Goal: Task Accomplishment & Management: Use online tool/utility

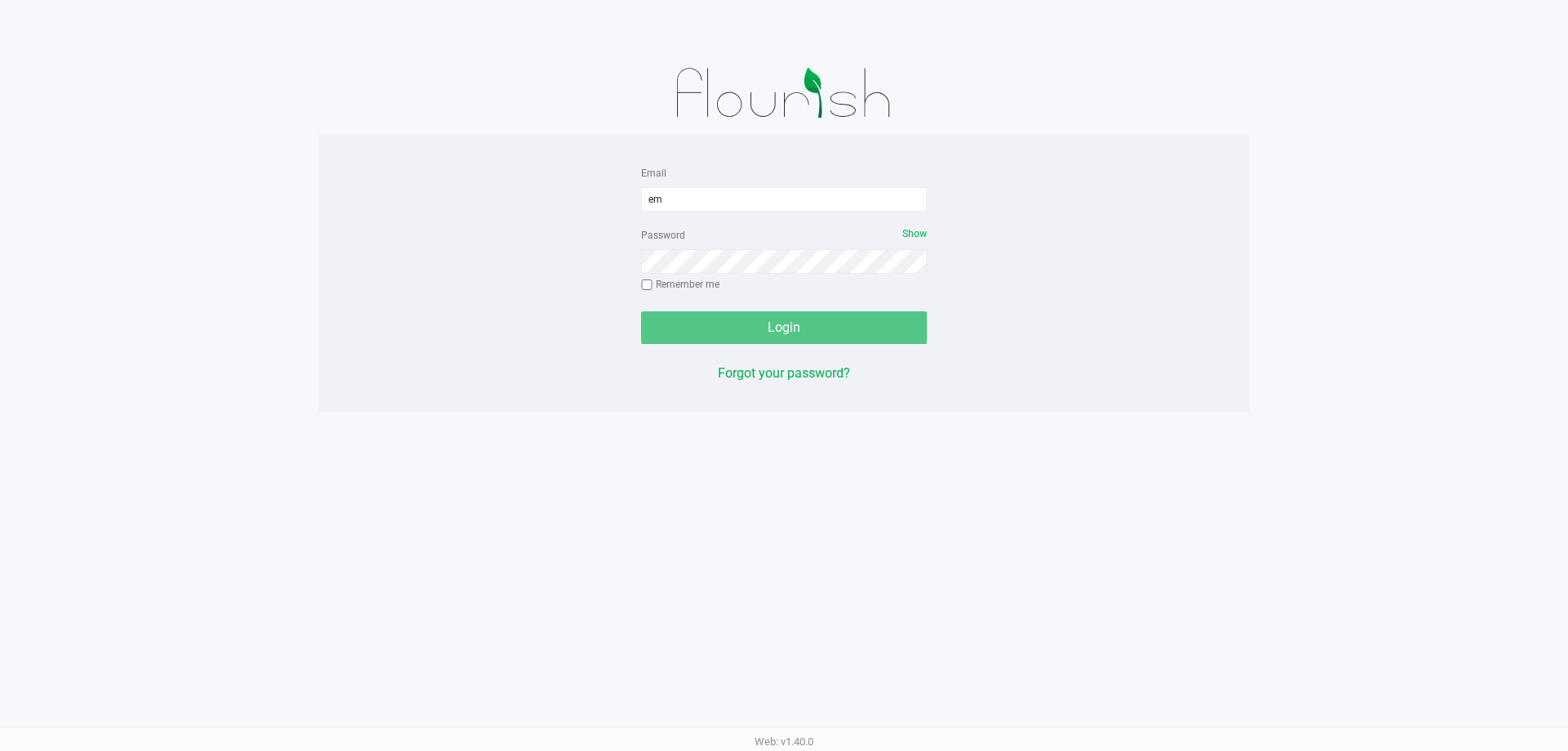
type input "e"
type input "[EMAIL_ADDRESS][DOMAIN_NAME]"
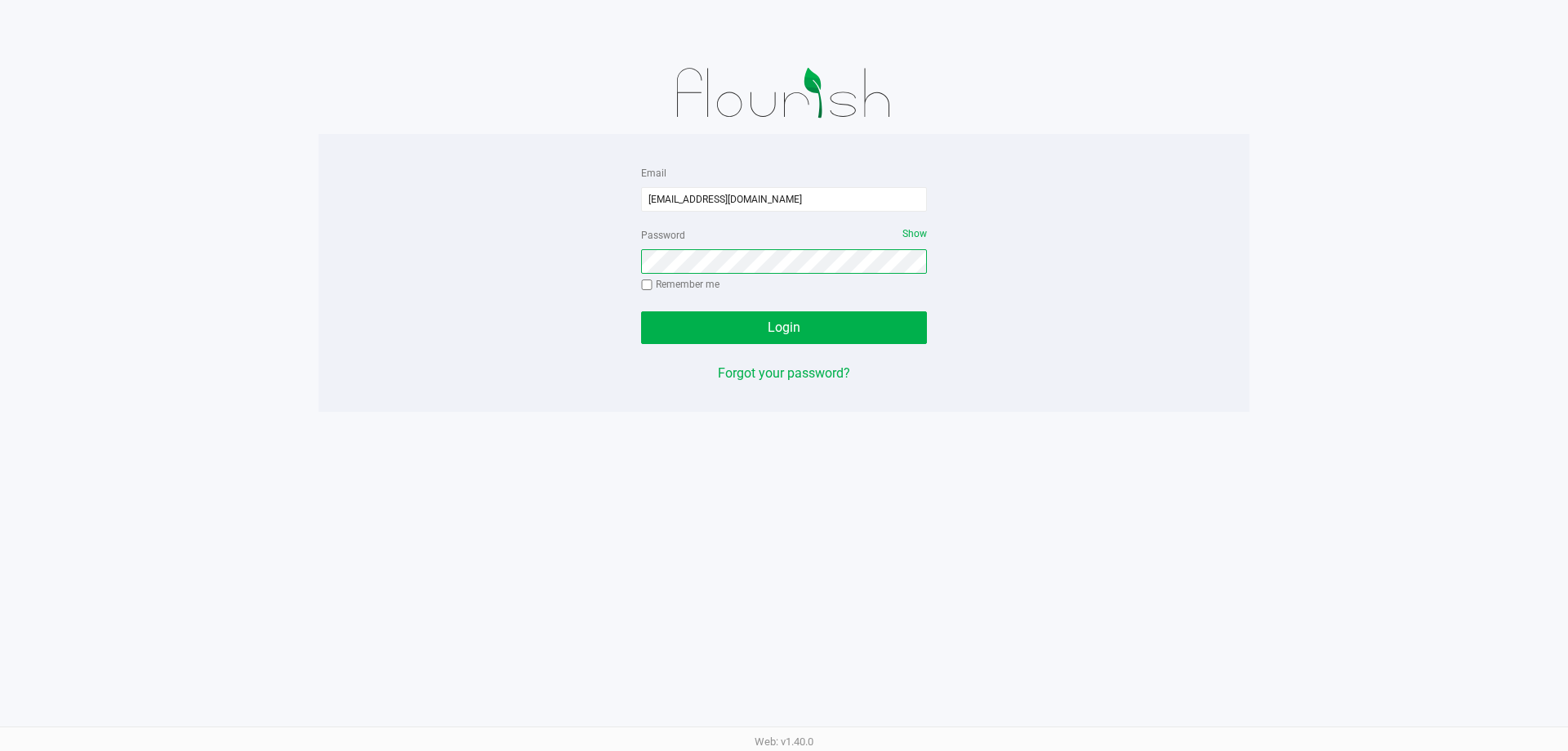
click at [641, 312] on button "Login" at bounding box center [784, 328] width 286 height 33
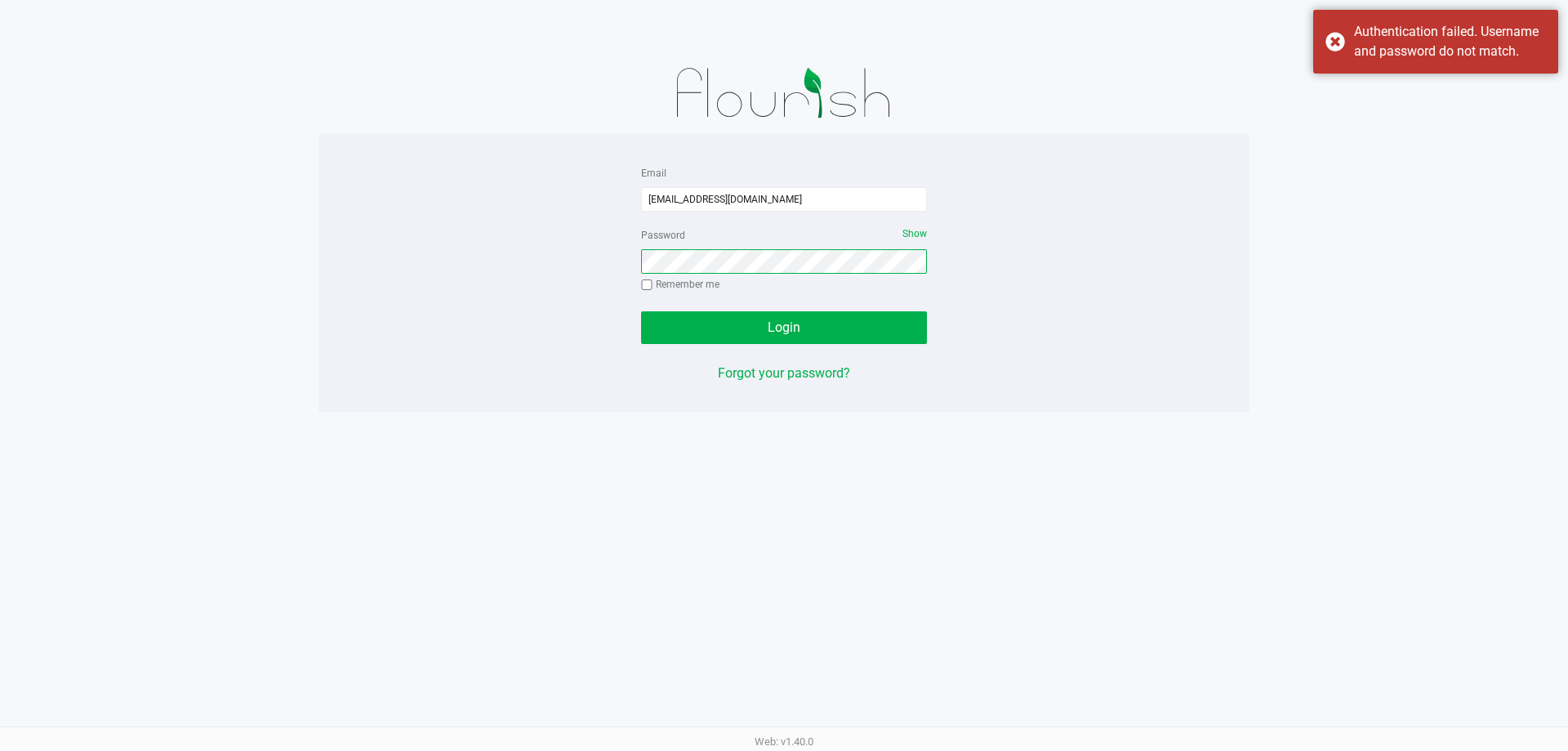
click at [641, 312] on button "Login" at bounding box center [784, 328] width 286 height 33
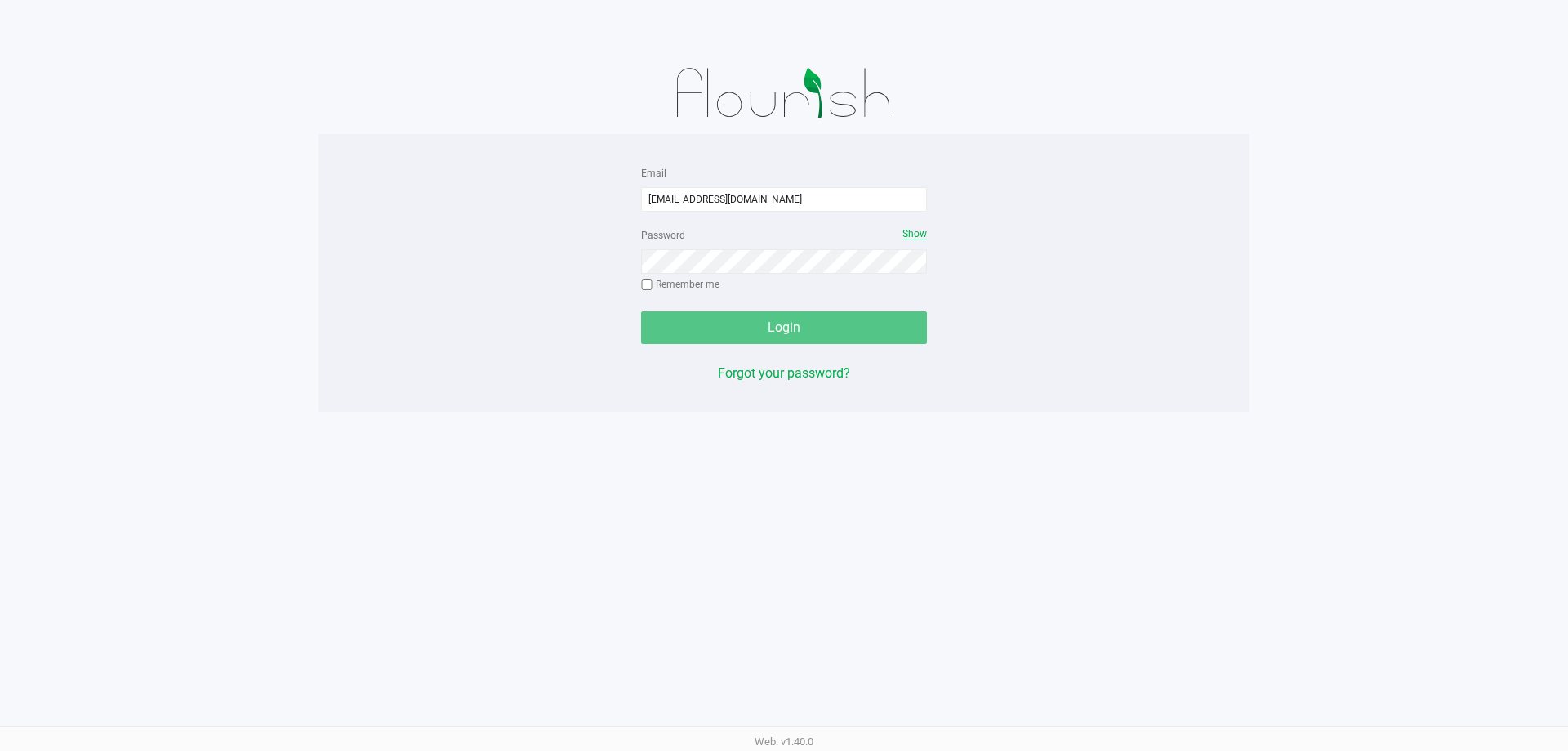
click at [907, 232] on span "Show" at bounding box center [914, 234] width 24 height 12
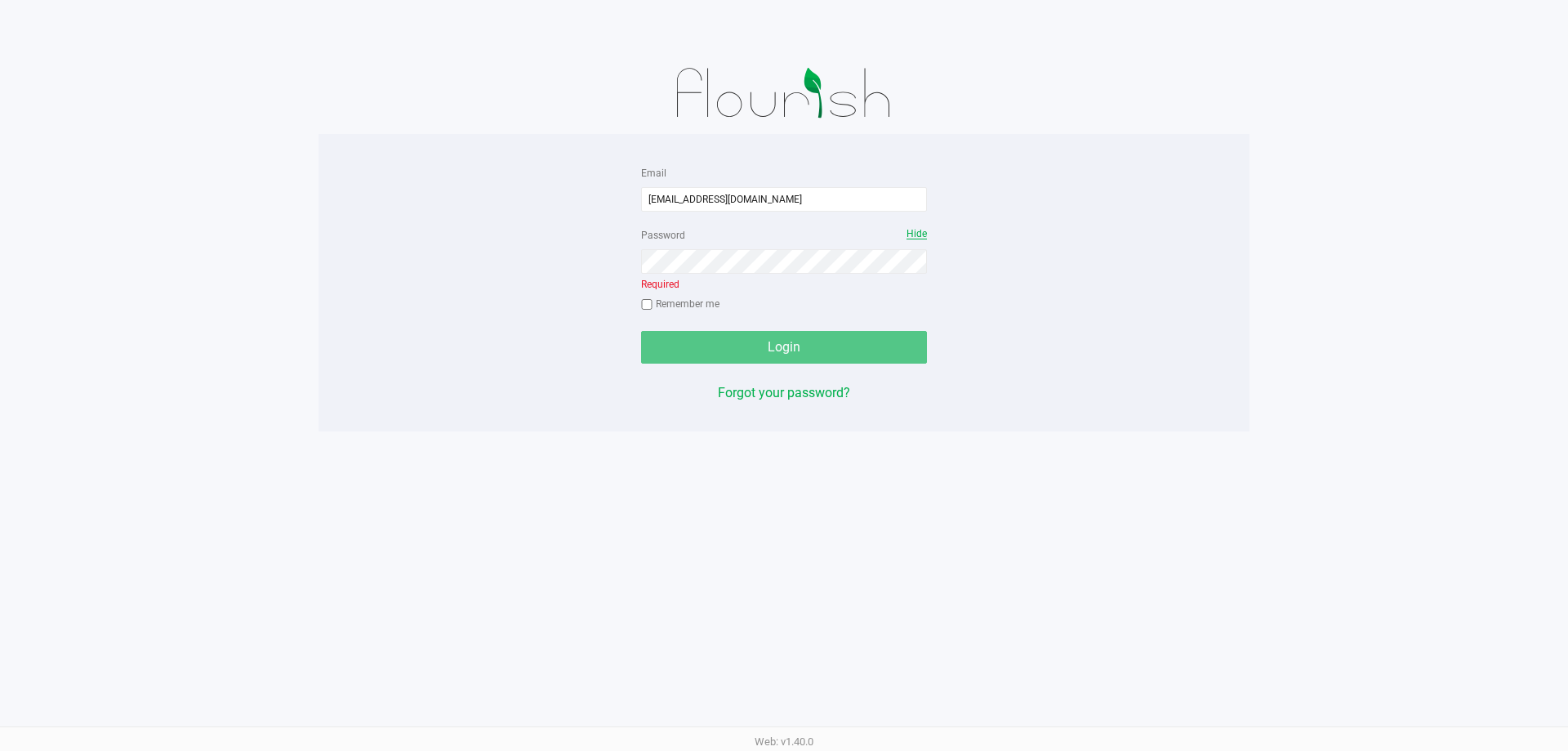
click at [937, 225] on div "Email [EMAIL_ADDRESS][DOMAIN_NAME] Password Hide Required Remember me Login For…" at bounding box center [784, 283] width 311 height 240
click at [924, 239] on span "Hide" at bounding box center [916, 234] width 20 height 12
click at [843, 276] on div "Password Show Required Remember me" at bounding box center [784, 271] width 286 height 93
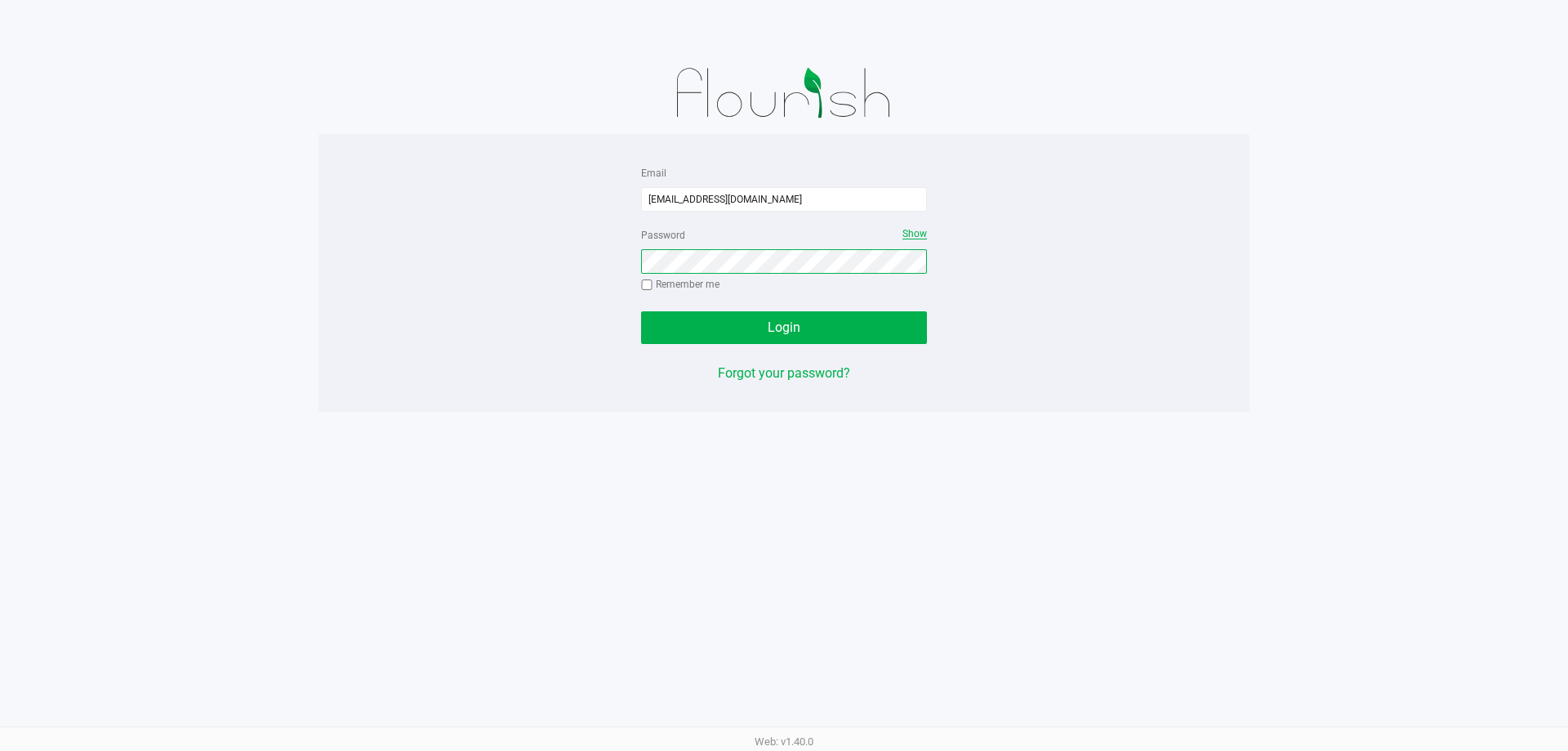
click at [641, 312] on button "Login" at bounding box center [784, 328] width 286 height 33
